Goal: Information Seeking & Learning: Learn about a topic

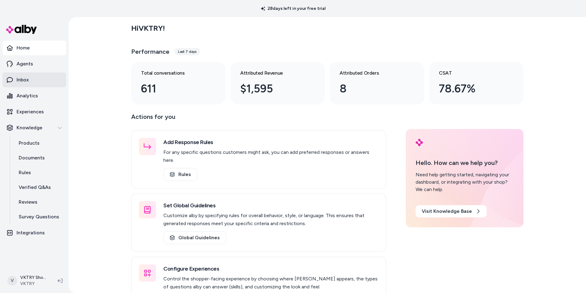
click at [22, 83] on p "Inbox" at bounding box center [23, 79] width 12 height 7
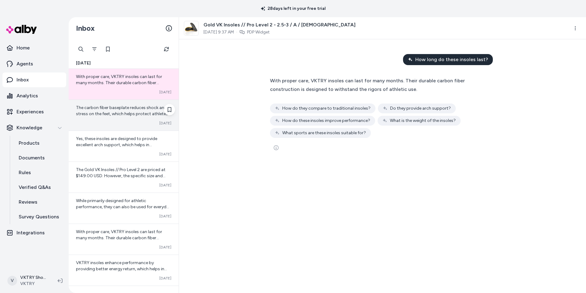
click at [119, 117] on div "The carbon fiber baseplate reduces shock and stress on the feet, which helps pr…" at bounding box center [124, 115] width 110 height 31
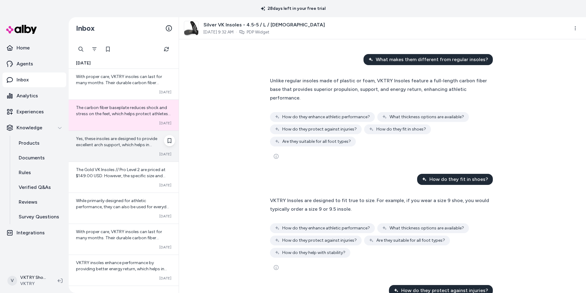
click at [93, 152] on div "Converted [DATE]" at bounding box center [123, 154] width 95 height 5
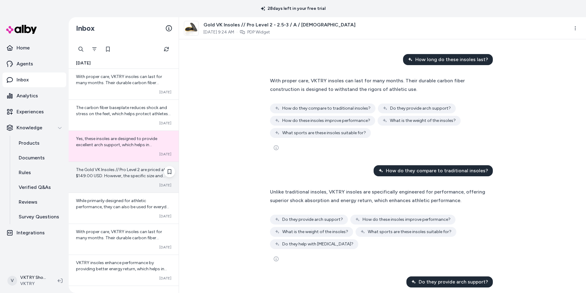
click at [92, 177] on span "The Gold VK Insoles // Pro Level 2 are priced at $149.00 USD. However, the spec…" at bounding box center [122, 185] width 93 height 36
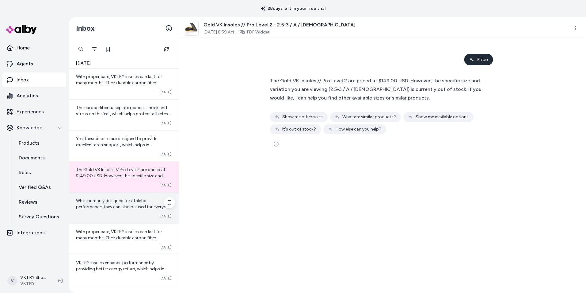
click at [121, 209] on span "While primarily designed for athletic performance, they can also be used for ev…" at bounding box center [123, 210] width 95 height 24
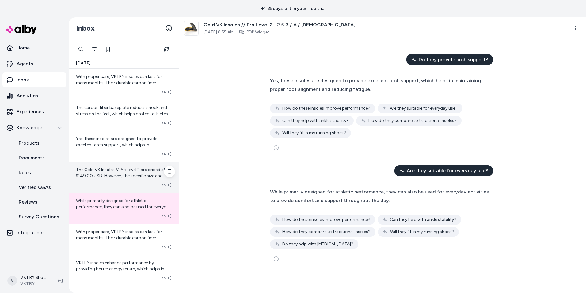
click at [112, 181] on div "The Gold VK Insoles // Pro Level 2 are priced at $149.00 USD. However, the spec…" at bounding box center [124, 177] width 110 height 31
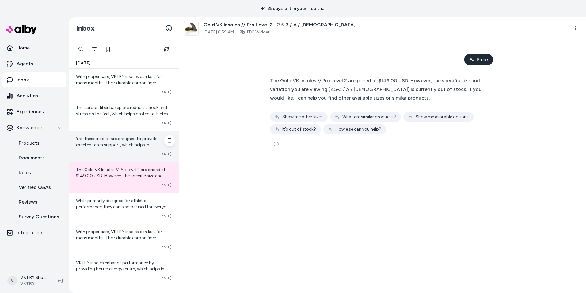
click at [94, 148] on div "Yes, these insoles are designed to provide excellent arch support, which helps …" at bounding box center [124, 146] width 110 height 31
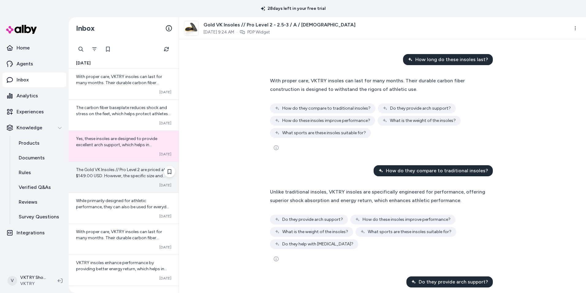
click at [111, 192] on div "The Gold VK Insoles // Pro Level 2 are priced at $149.00 USD. However, the spec…" at bounding box center [124, 177] width 110 height 31
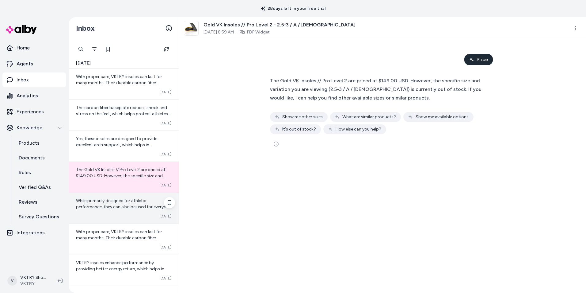
click at [128, 205] on span "While primarily designed for athletic performance, they can also be used for ev…" at bounding box center [123, 210] width 95 height 24
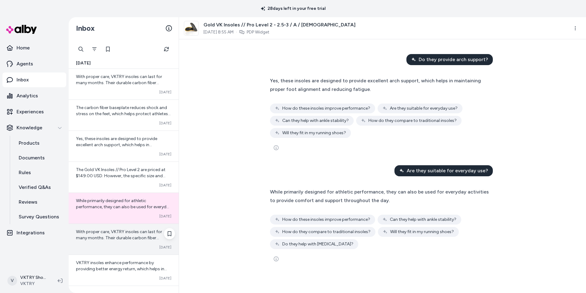
click at [125, 231] on span "With proper care, VKTRY insoles can last for many months. Their durable carbon …" at bounding box center [119, 241] width 86 height 24
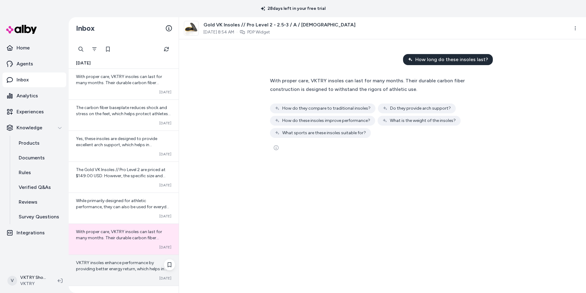
click at [113, 274] on div "VKTRY insoles enhance performance by providing better energy return, which help…" at bounding box center [124, 270] width 110 height 31
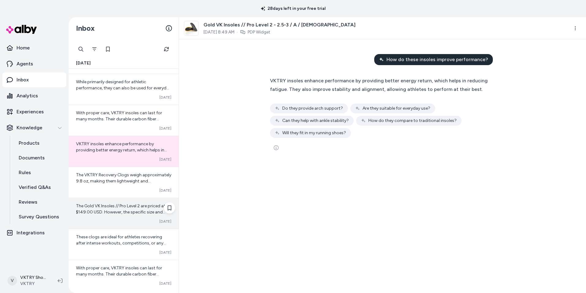
scroll to position [120, 0]
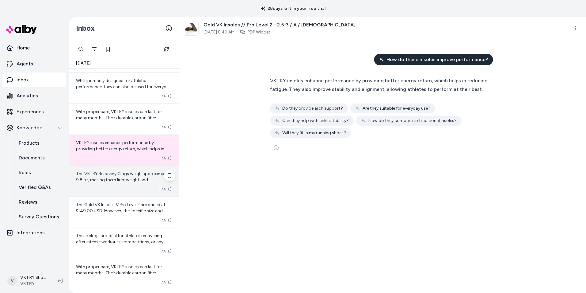
click at [116, 173] on span "The VKTRY Recovery Clogs weigh approximately 9.8 oz, making them lightweight an…" at bounding box center [123, 179] width 95 height 17
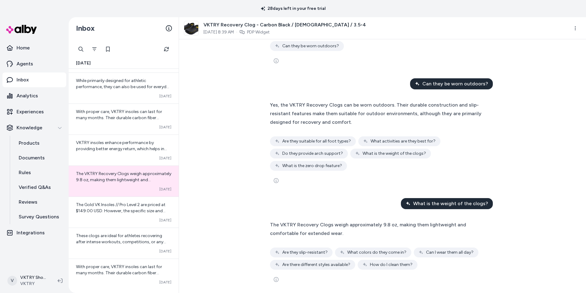
scroll to position [91, 0]
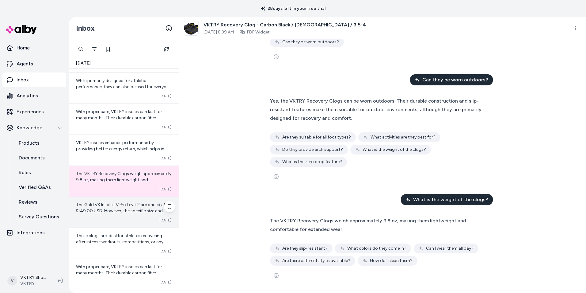
click at [125, 204] on span "The Gold VK Insoles // Pro Level 2 are priced at $149.00 USD. However, the spec…" at bounding box center [121, 223] width 90 height 42
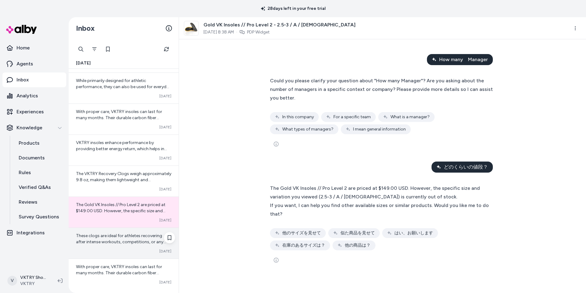
click at [141, 240] on span "These clogs are ideal for athletes recovering after intense workouts, competiti…" at bounding box center [123, 248] width 95 height 30
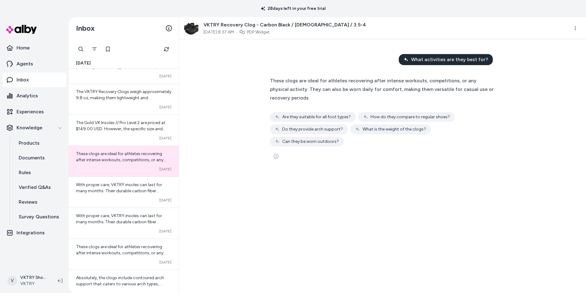
scroll to position [206, 0]
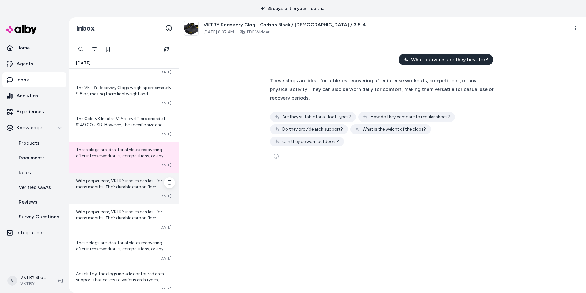
click at [117, 184] on span "With proper care, VKTRY insoles can last for many months. Their durable carbon …" at bounding box center [119, 190] width 86 height 24
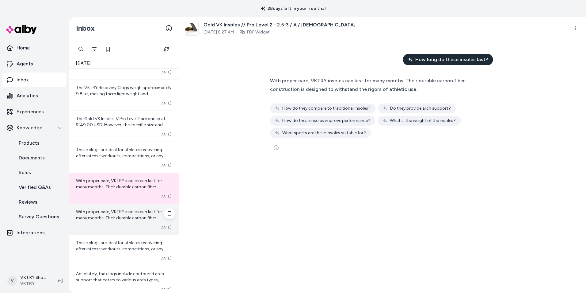
click at [131, 218] on span "With proper care, VKTRY insoles can last for many months. Their durable carbon …" at bounding box center [119, 221] width 86 height 24
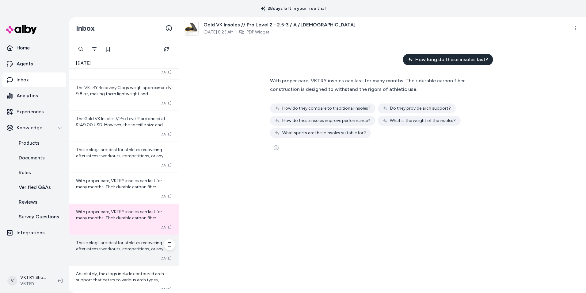
click at [124, 237] on div "These clogs are ideal for athletes recovering after intense workouts, competiti…" at bounding box center [124, 250] width 110 height 31
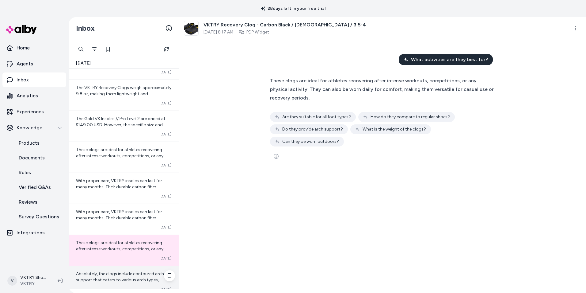
click at [143, 271] on span "Absolutely, the clogs include contoured arch support that caters to various arc…" at bounding box center [120, 283] width 88 height 24
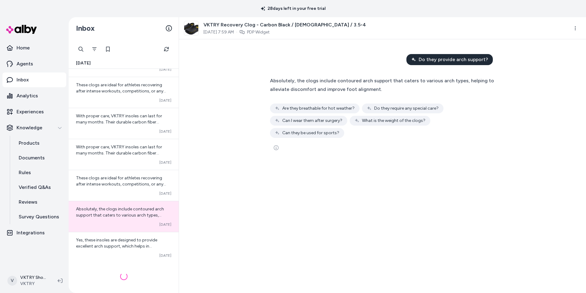
scroll to position [271, 0]
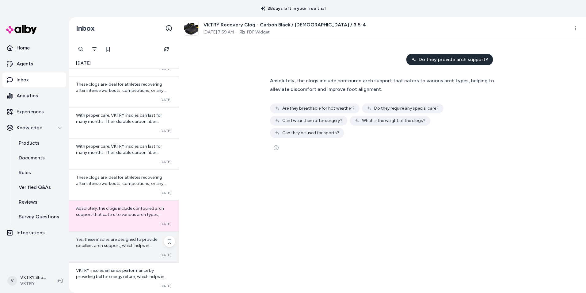
click at [136, 237] on span "Yes, these insoles are designed to provide excellent arch support, which helps …" at bounding box center [116, 248] width 81 height 24
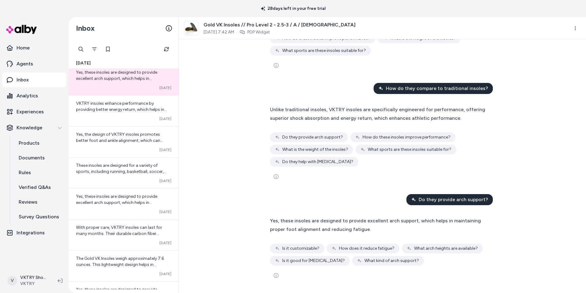
scroll to position [439, 0]
click at [121, 152] on div "Yes, the design of VKTRY insoles promotes better foot and ankle alignment, whic…" at bounding box center [124, 140] width 110 height 31
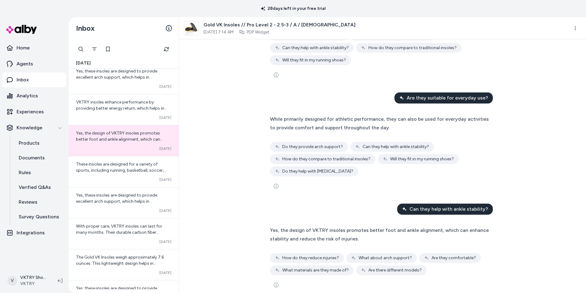
scroll to position [82, 0]
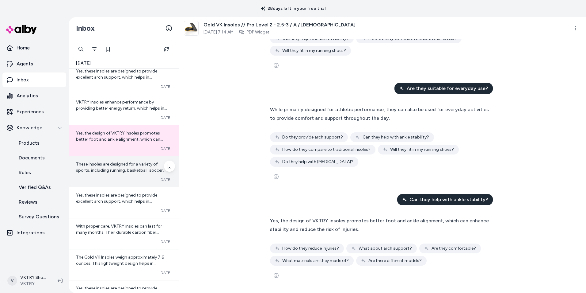
click at [127, 175] on div "These insoles are designed for a variety of sports, including running, basketba…" at bounding box center [124, 171] width 110 height 31
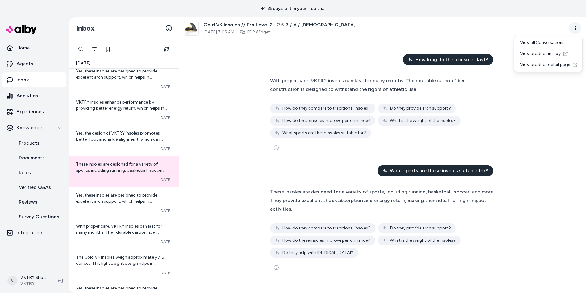
click at [578, 25] on html "28 days left in your free trial Home Agents Inbox Analytics Experiences Knowled…" at bounding box center [293, 146] width 586 height 293
click at [543, 149] on html "28 days left in your free trial Home Agents Inbox Analytics Experiences Knowled…" at bounding box center [293, 146] width 586 height 293
click at [36, 92] on link "Analytics" at bounding box center [34, 95] width 64 height 15
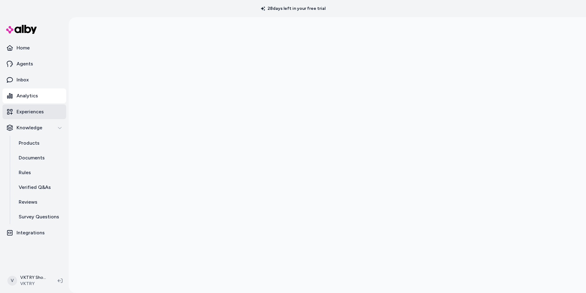
click at [41, 112] on p "Experiences" at bounding box center [30, 111] width 27 height 7
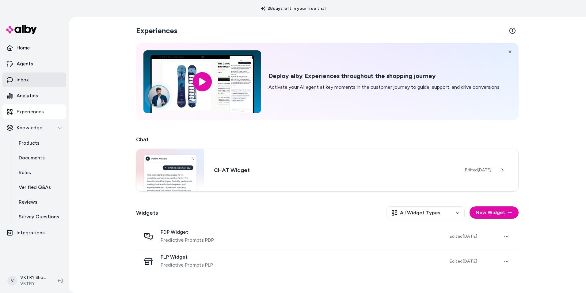
click at [43, 81] on link "Inbox" at bounding box center [34, 79] width 64 height 15
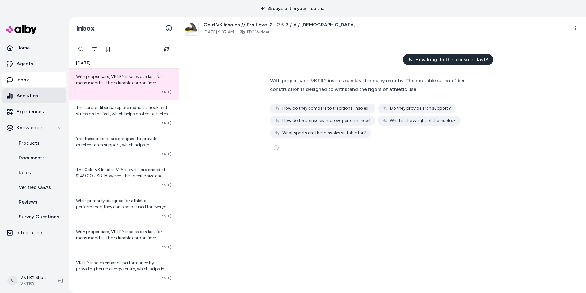
click at [38, 98] on link "Analytics" at bounding box center [34, 95] width 64 height 15
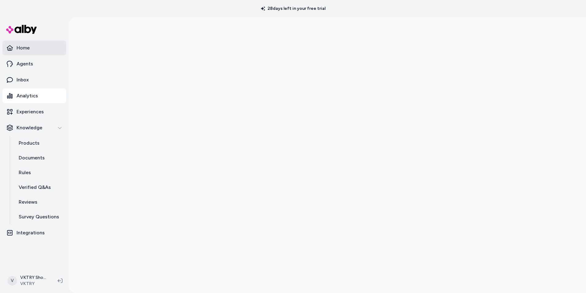
click at [20, 50] on p "Home" at bounding box center [23, 47] width 13 height 7
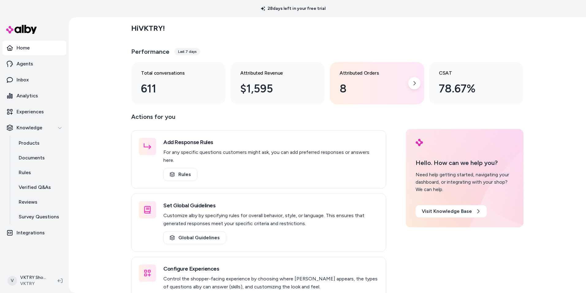
click at [340, 82] on div "8" at bounding box center [372, 88] width 65 height 17
click at [401, 82] on div "8" at bounding box center [372, 88] width 65 height 17
